Goal: Browse casually

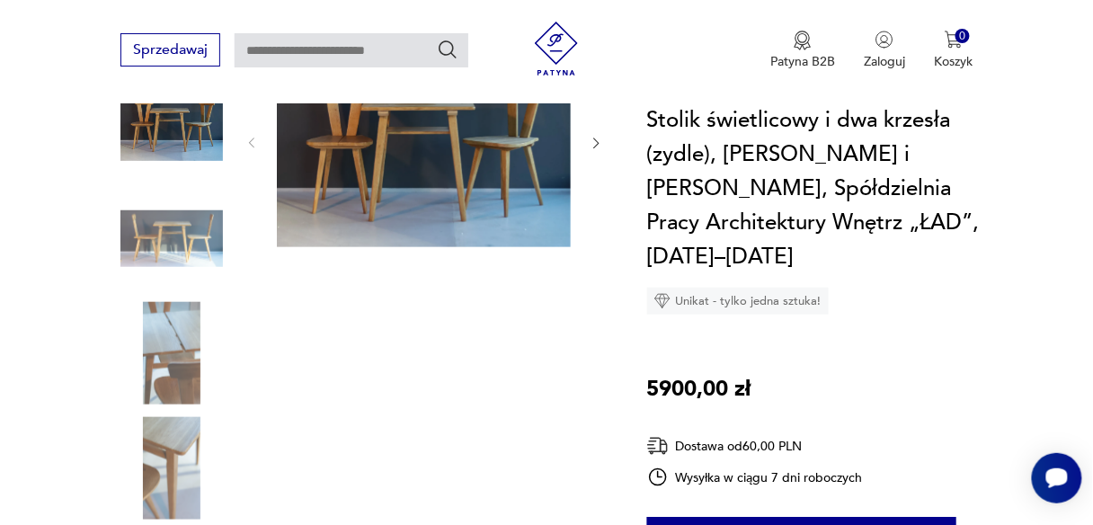
scroll to position [276, 0]
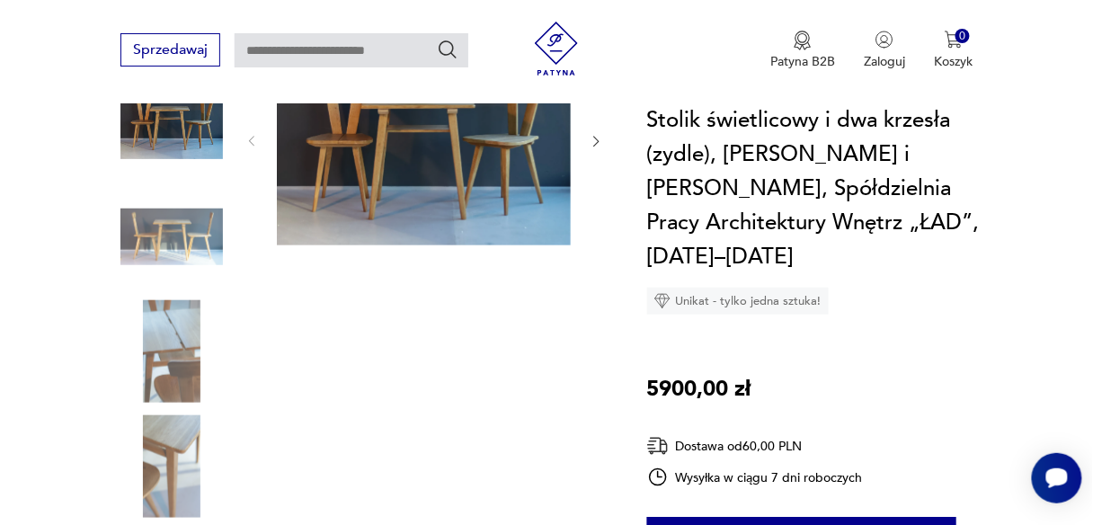
click at [183, 328] on img at bounding box center [171, 351] width 103 height 103
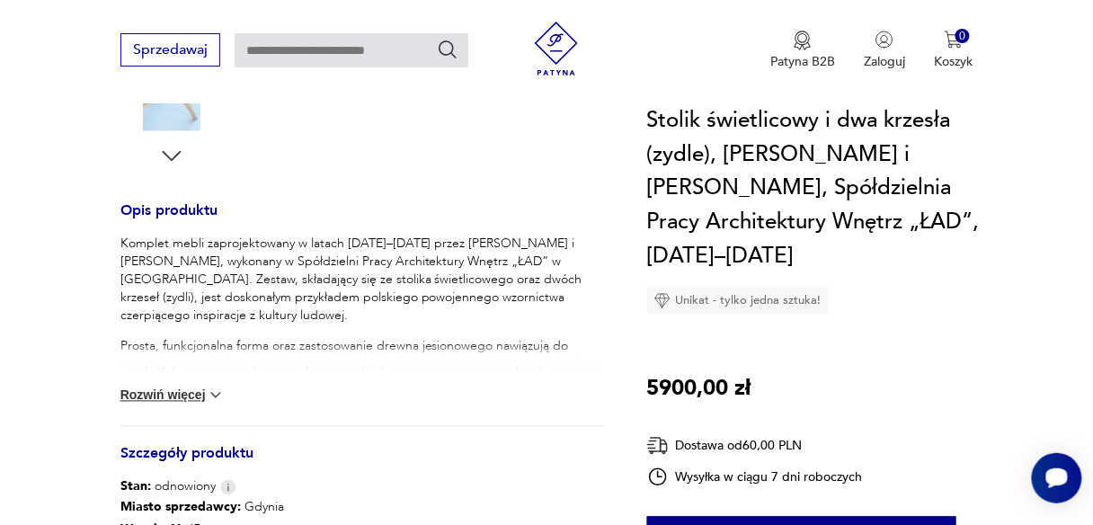
scroll to position [695, 0]
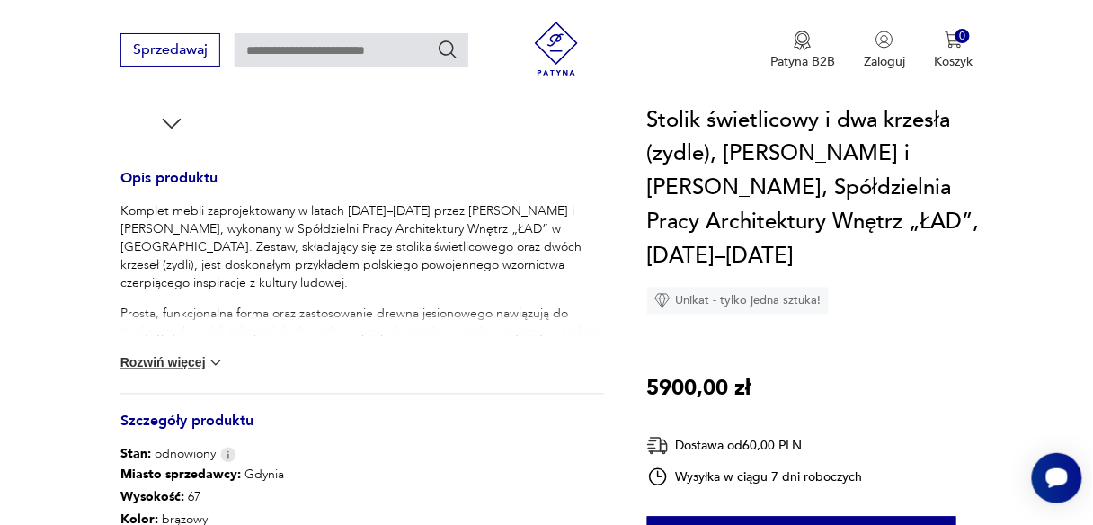
click at [212, 366] on img at bounding box center [216, 363] width 18 height 18
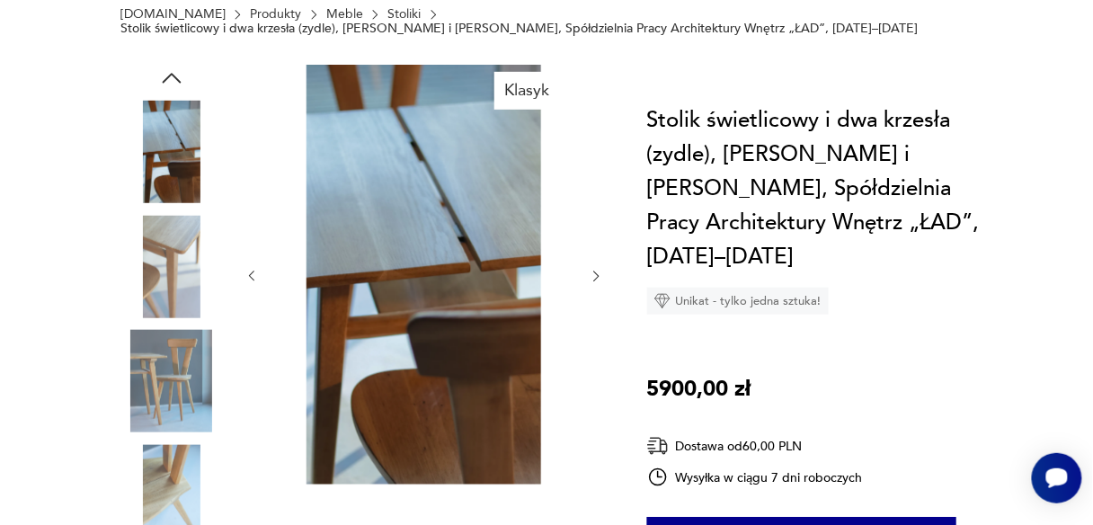
scroll to position [0, 0]
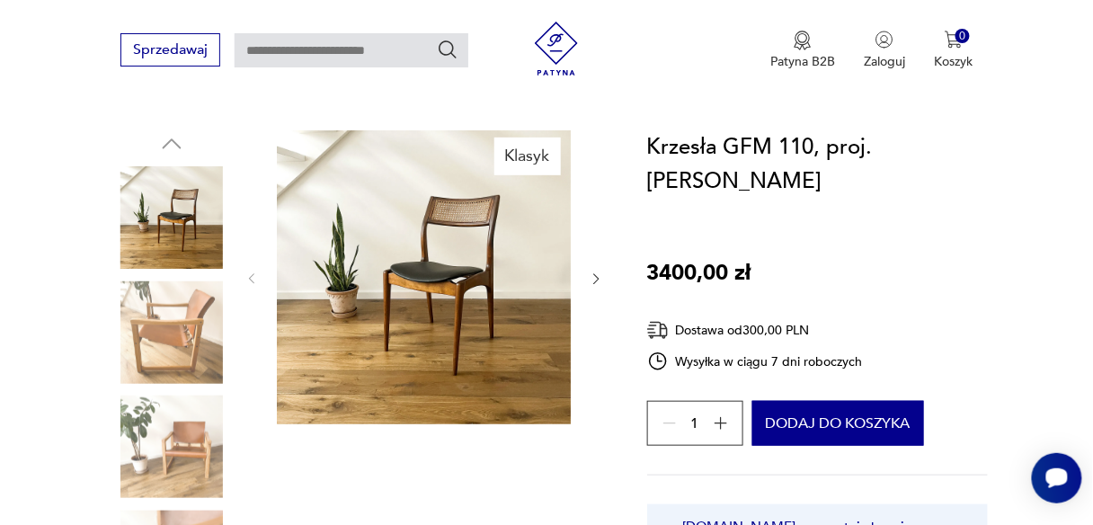
scroll to position [163, 0]
